Goal: Find contact information

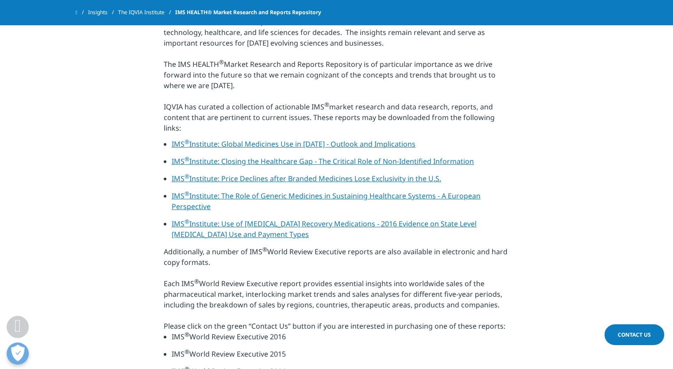
scroll to position [221, 0]
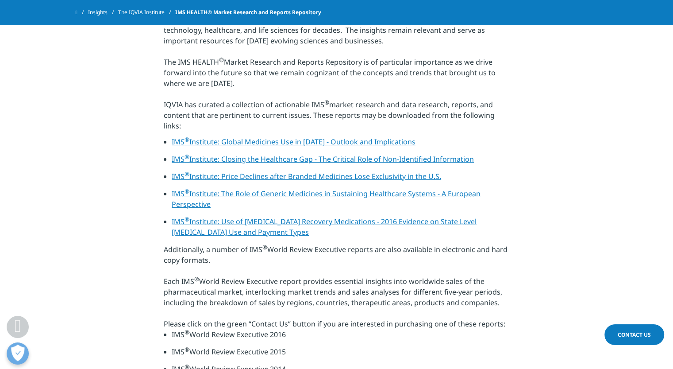
click at [636, 332] on span "Contact Us" at bounding box center [634, 335] width 33 height 8
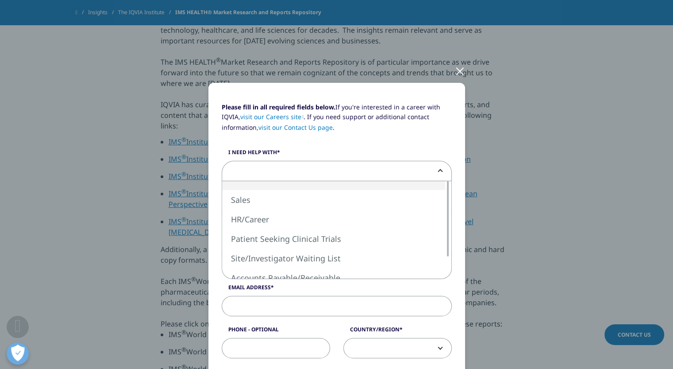
click at [243, 169] on span at bounding box center [336, 171] width 229 height 20
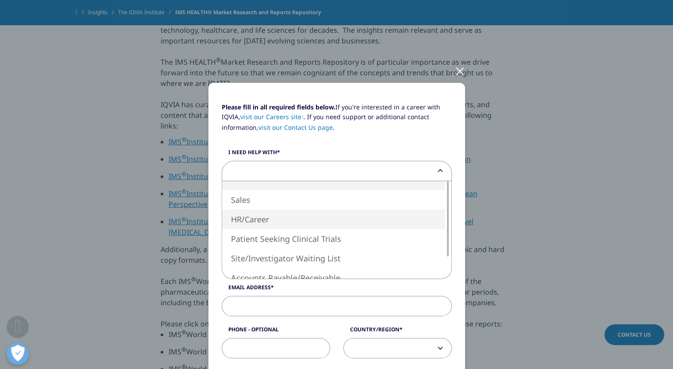
click at [572, 194] on div "Please fill in all required fields below. If you're interested in a career with…" at bounding box center [337, 368] width 522 height 736
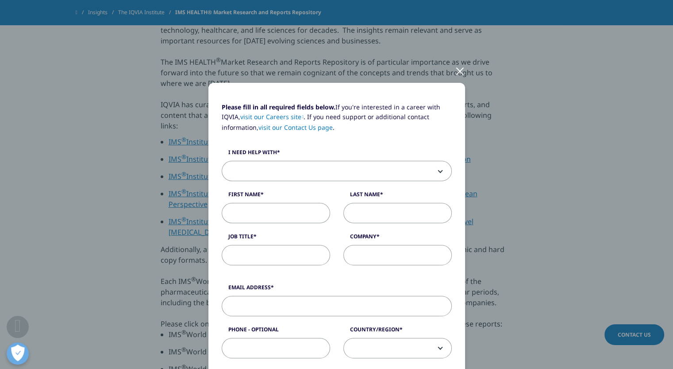
click at [461, 74] on div at bounding box center [460, 70] width 10 height 24
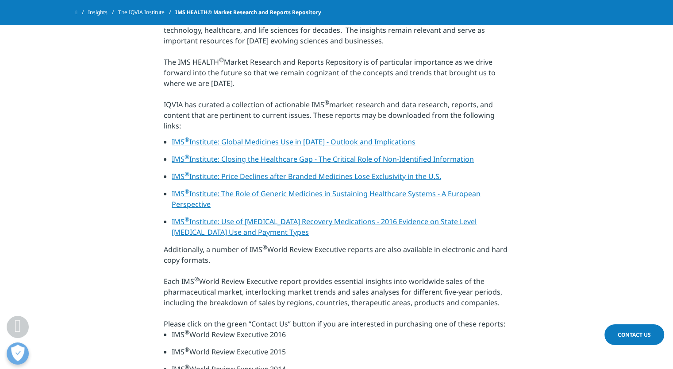
click at [270, 146] on link "IMS ® Institute: Global Medicines Use in [DATE] - Outlook and Implications" at bounding box center [294, 142] width 244 height 10
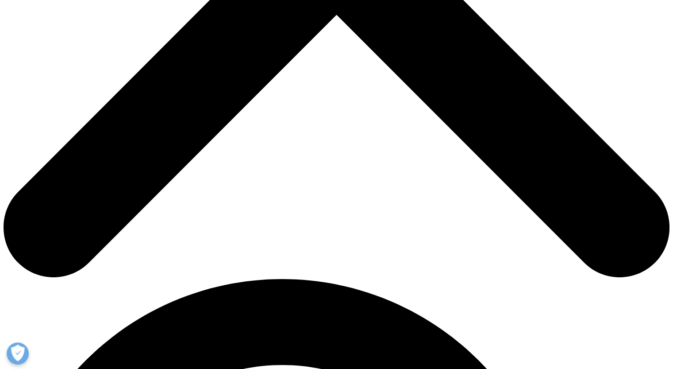
scroll to position [398, 0]
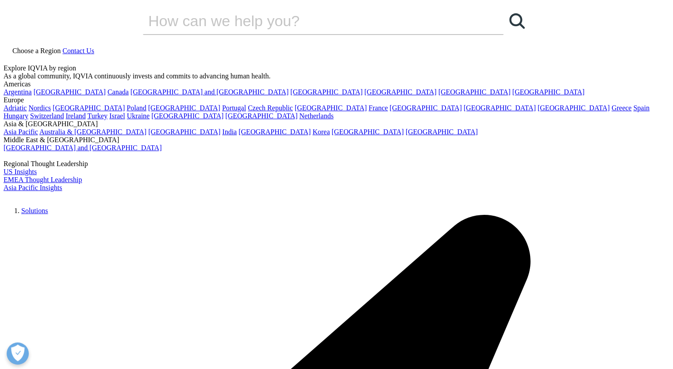
scroll to position [0, 0]
